Goal: Answer question/provide support: Share knowledge or assist other users

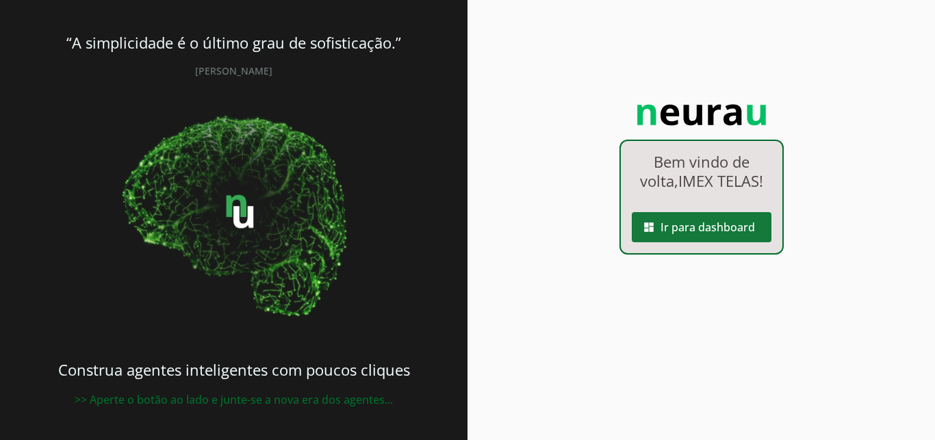
click at [672, 225] on span at bounding box center [702, 227] width 140 height 33
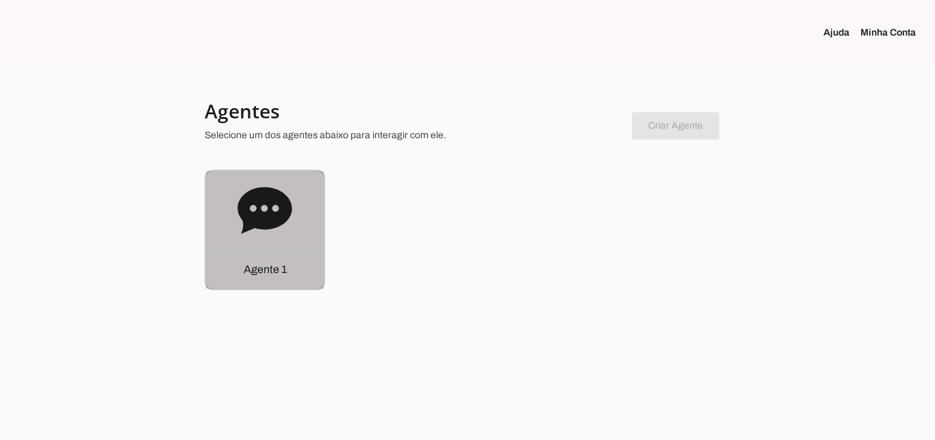
click at [293, 203] on div "Agente 1" at bounding box center [265, 230] width 118 height 118
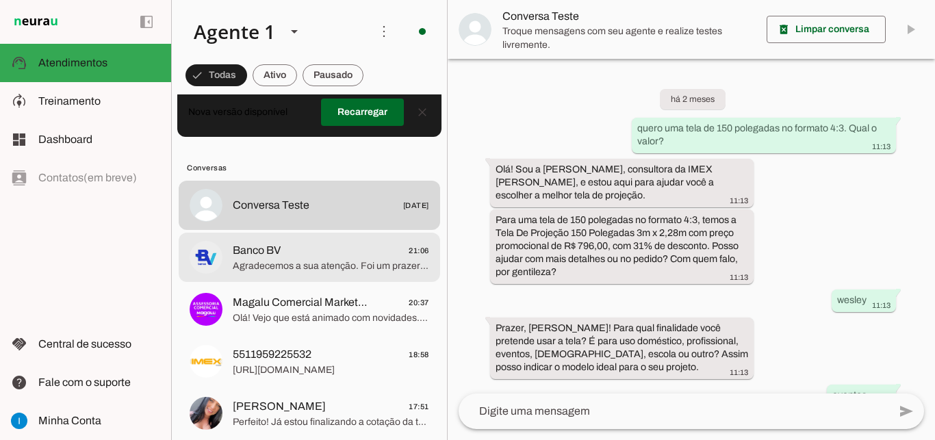
click at [330, 259] on span "Agradecemos a sua atenção. Foi um prazer te ajudar através deste canal. Até mai…" at bounding box center [331, 266] width 196 height 14
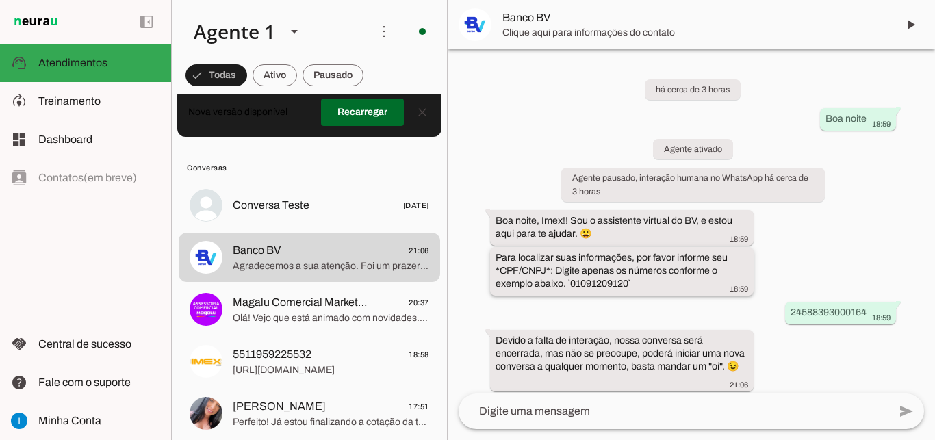
scroll to position [46, 0]
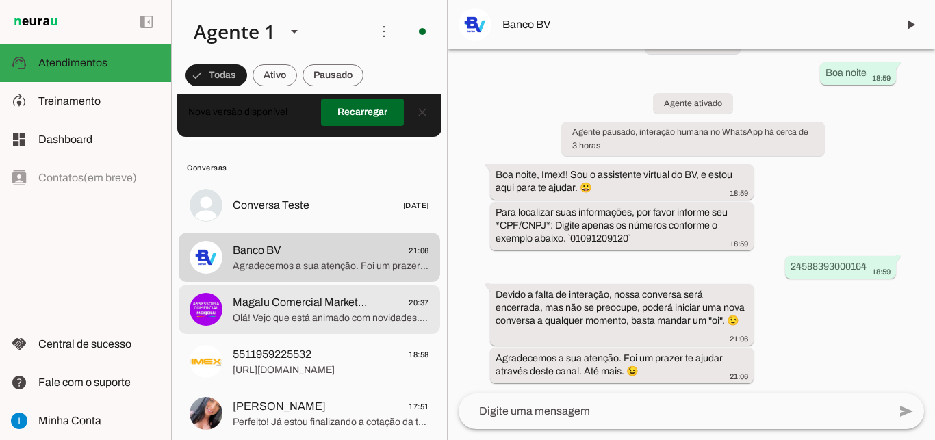
click at [314, 312] on div at bounding box center [331, 310] width 196 height 34
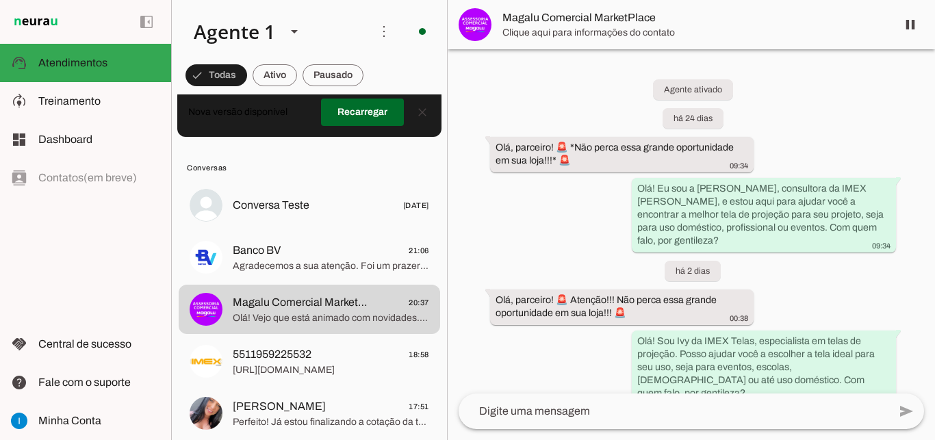
scroll to position [136, 0]
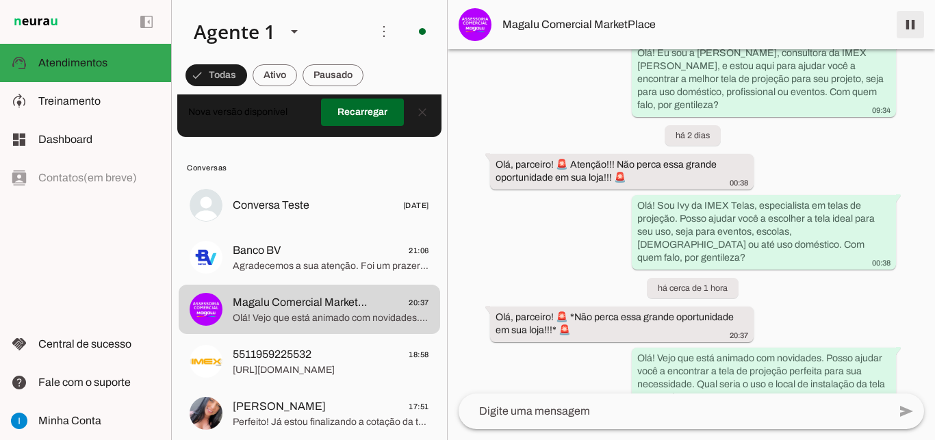
click at [906, 18] on span at bounding box center [910, 24] width 33 height 33
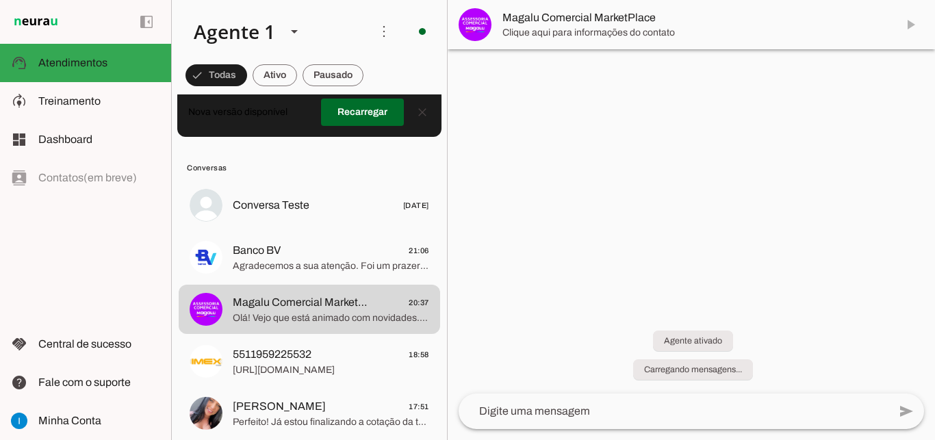
scroll to position [0, 0]
